Goal: Communication & Community: Connect with others

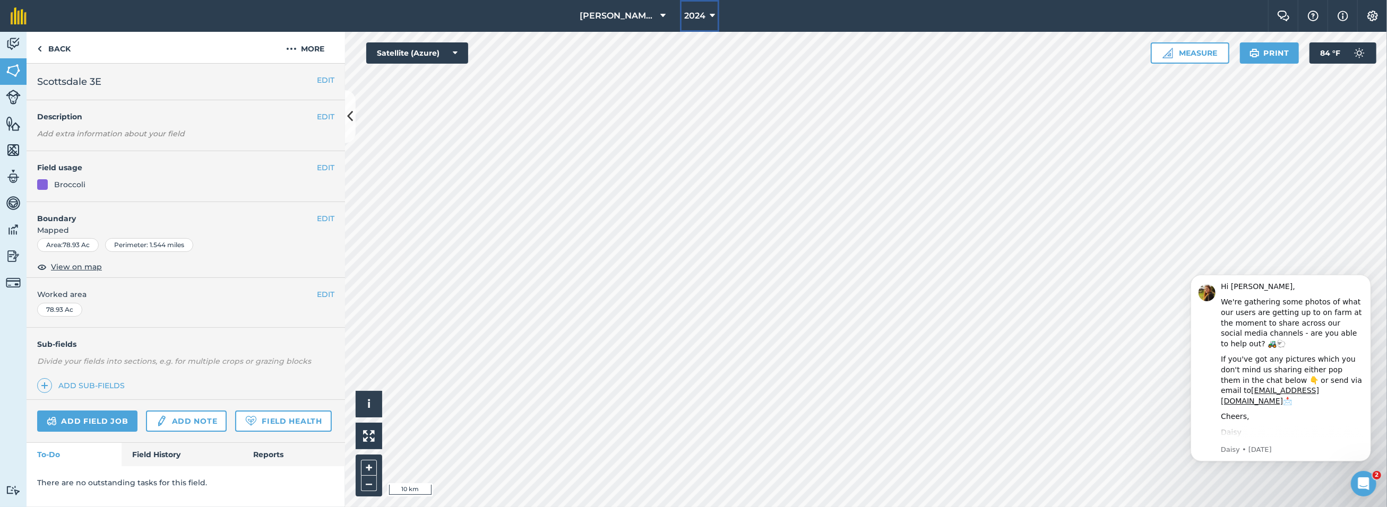
click at [691, 11] on span "2024" at bounding box center [694, 16] width 21 height 13
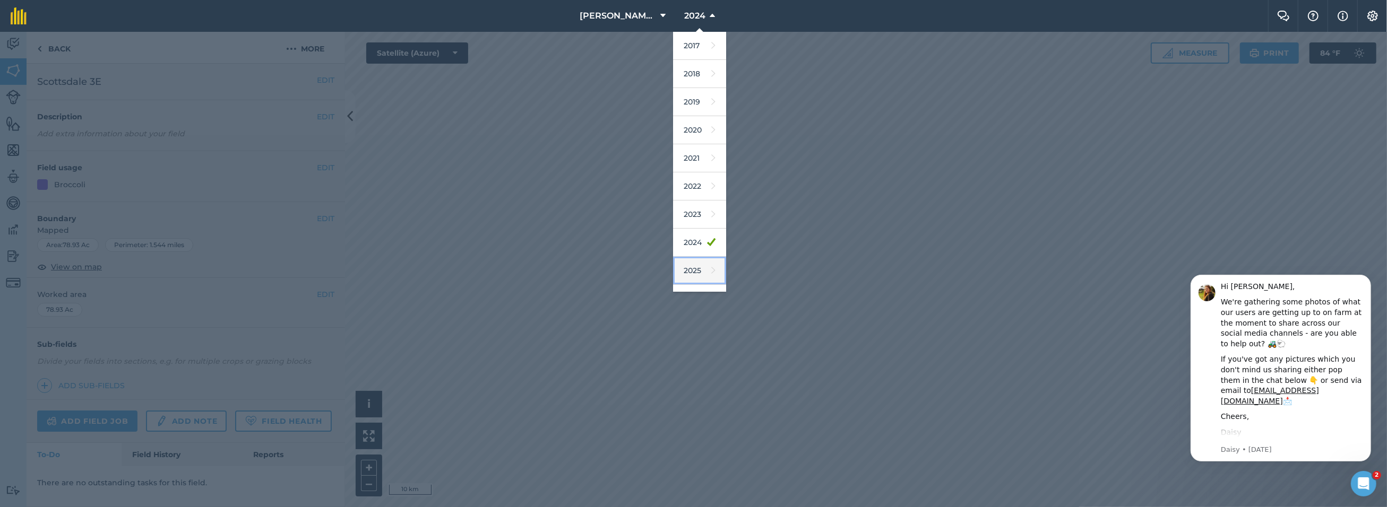
click at [690, 266] on link "2025" at bounding box center [699, 271] width 53 height 28
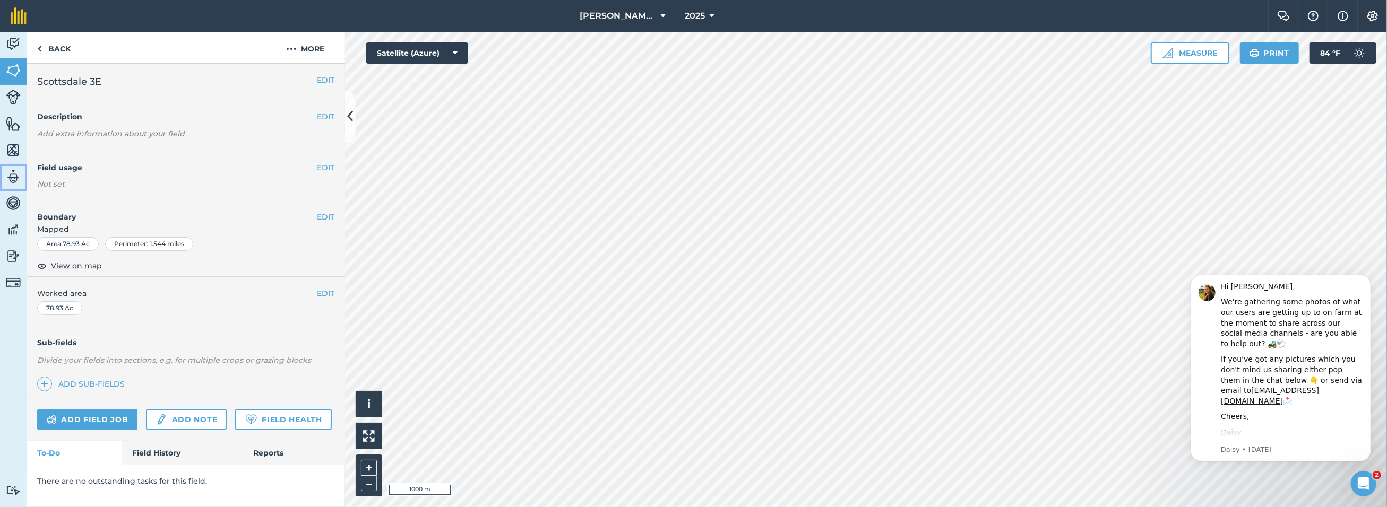
click at [12, 171] on img at bounding box center [13, 177] width 15 height 16
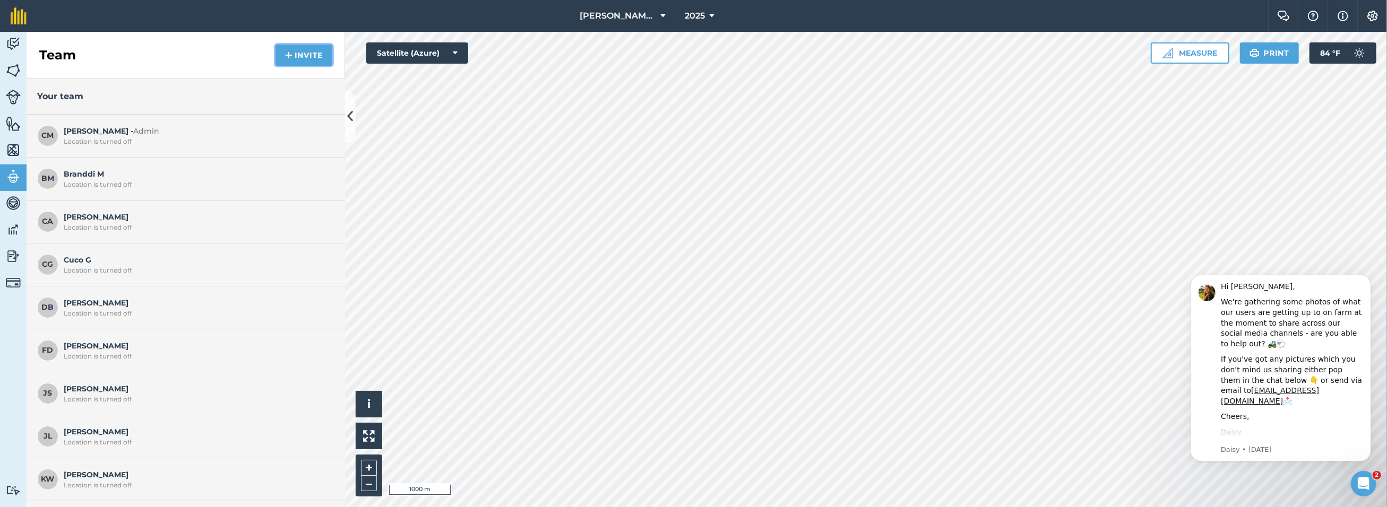
click at [293, 55] on button "Invite" at bounding box center [303, 55] width 57 height 21
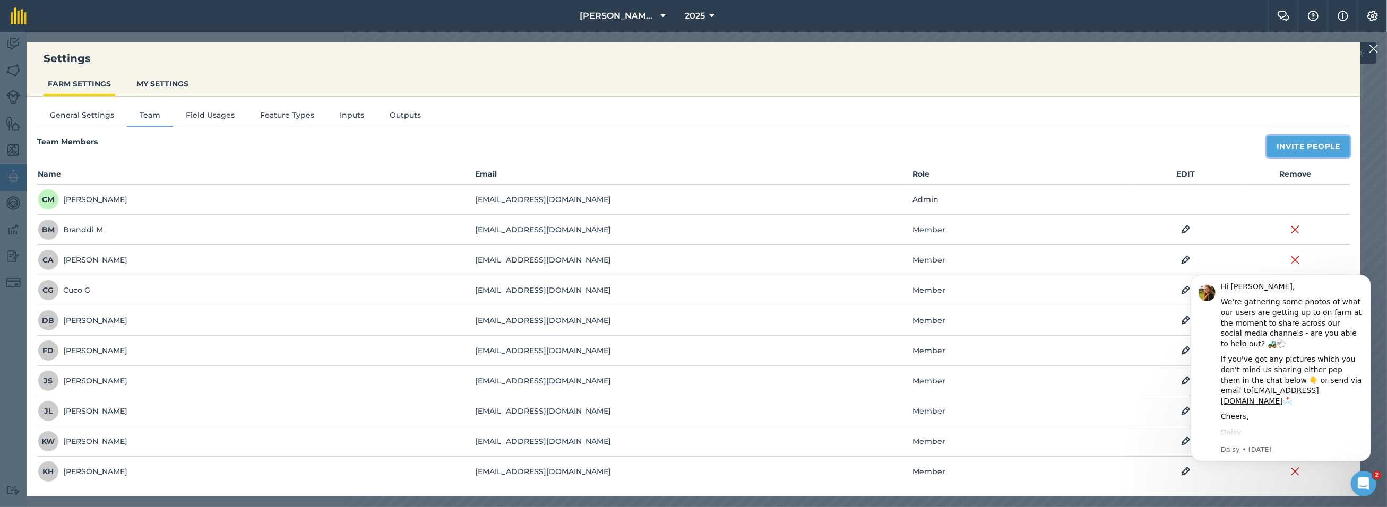
click at [1292, 140] on button "Invite People" at bounding box center [1308, 146] width 83 height 21
select select "MEMBER"
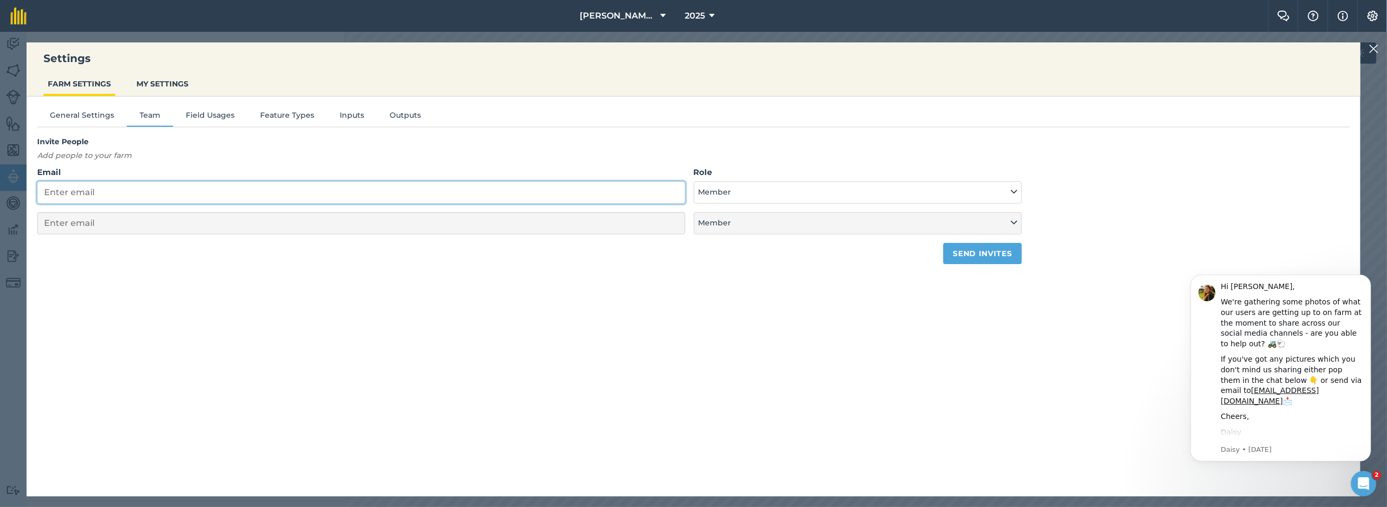
click at [112, 193] on input "Email" at bounding box center [361, 192] width 648 height 22
type input "do"
select select "MEMBER"
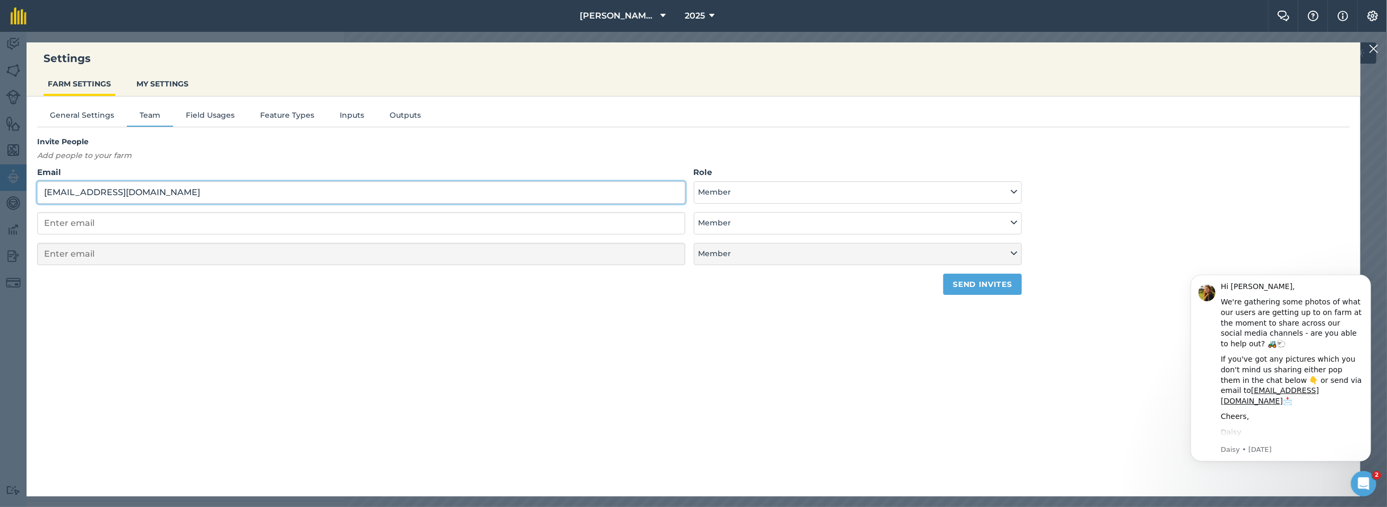
type input "[EMAIL_ADDRESS][DOMAIN_NAME]"
click at [766, 193] on button "Member" at bounding box center [858, 192] width 328 height 22
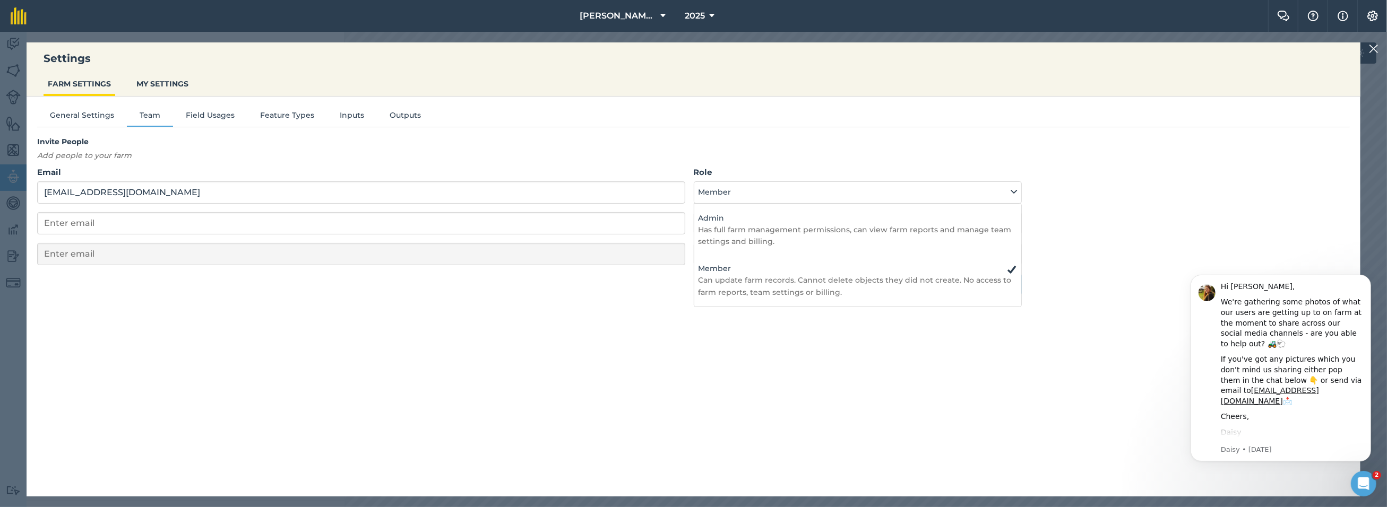
click at [648, 317] on div "General Settings Team Field Usages Feature Types Inputs Outputs Invite People A…" at bounding box center [693, 291] width 1333 height 389
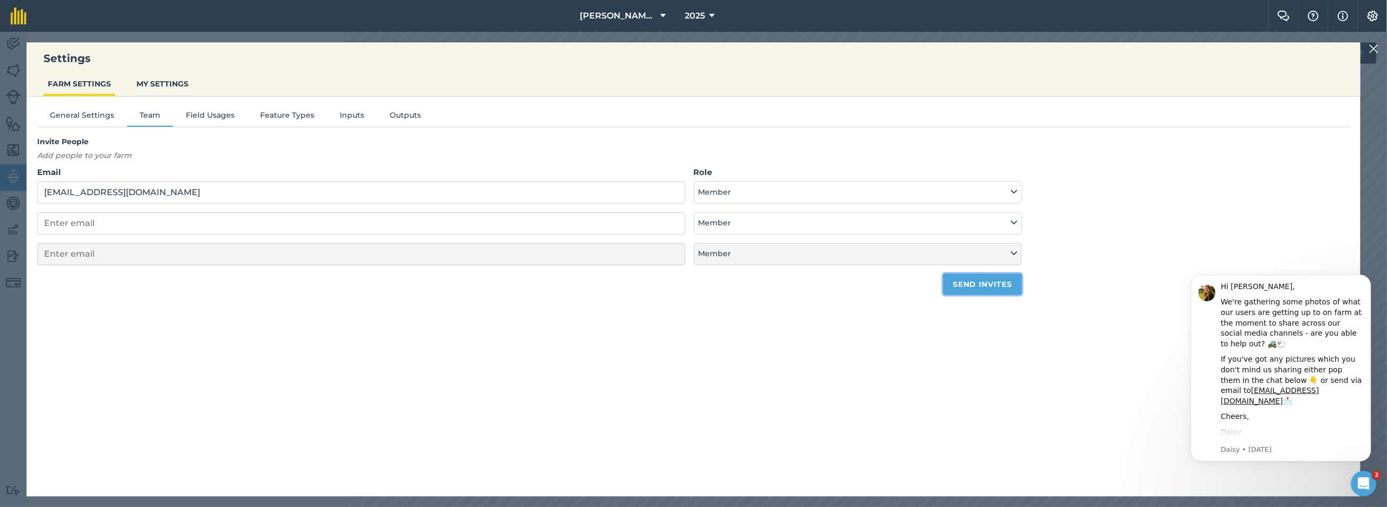
click at [981, 283] on button "Send invites" at bounding box center [982, 284] width 78 height 21
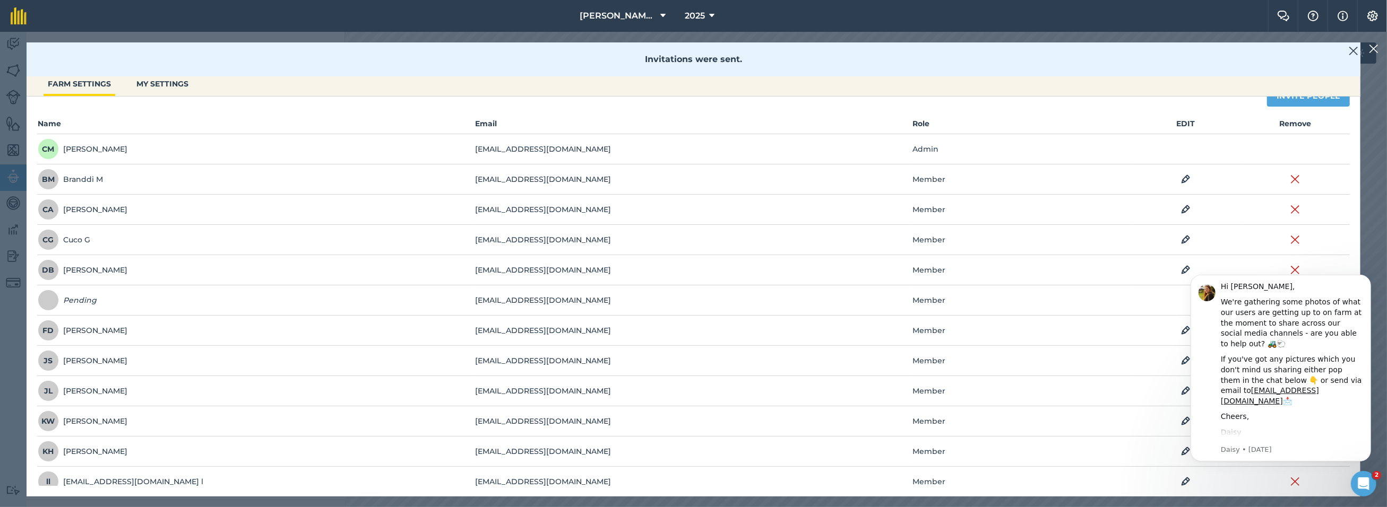
scroll to position [179, 0]
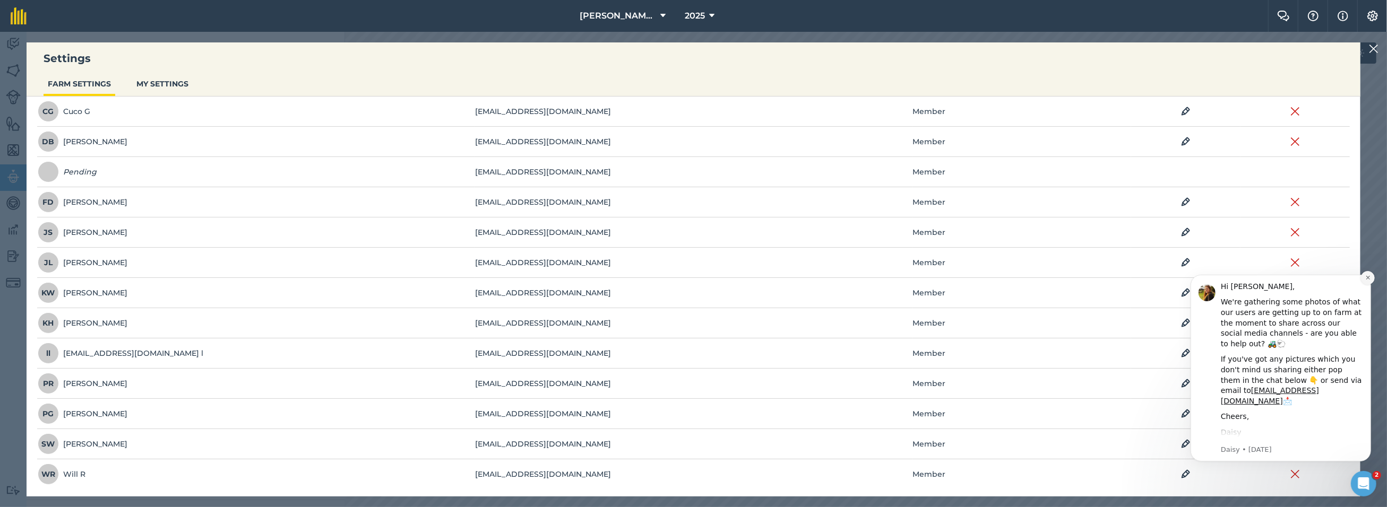
click at [1368, 279] on icon "Dismiss notification" at bounding box center [1367, 277] width 6 height 6
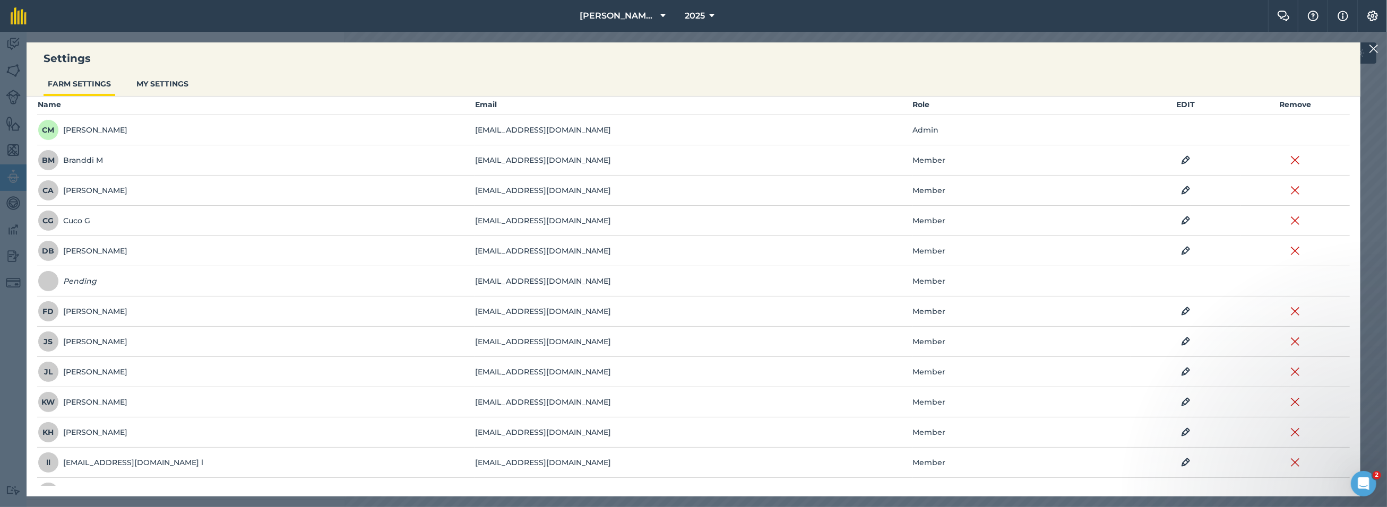
scroll to position [0, 0]
